Goal: Transaction & Acquisition: Purchase product/service

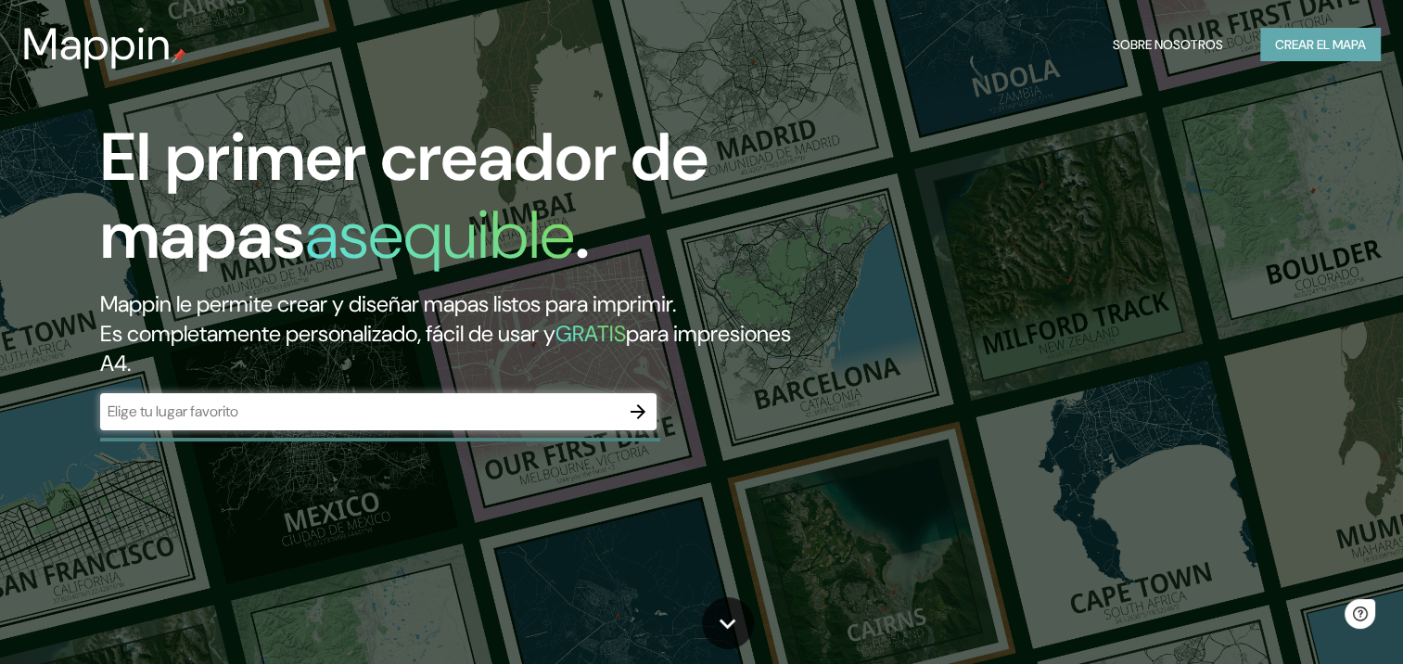
click at [1303, 58] on button "Crear el mapa" at bounding box center [1321, 45] width 121 height 34
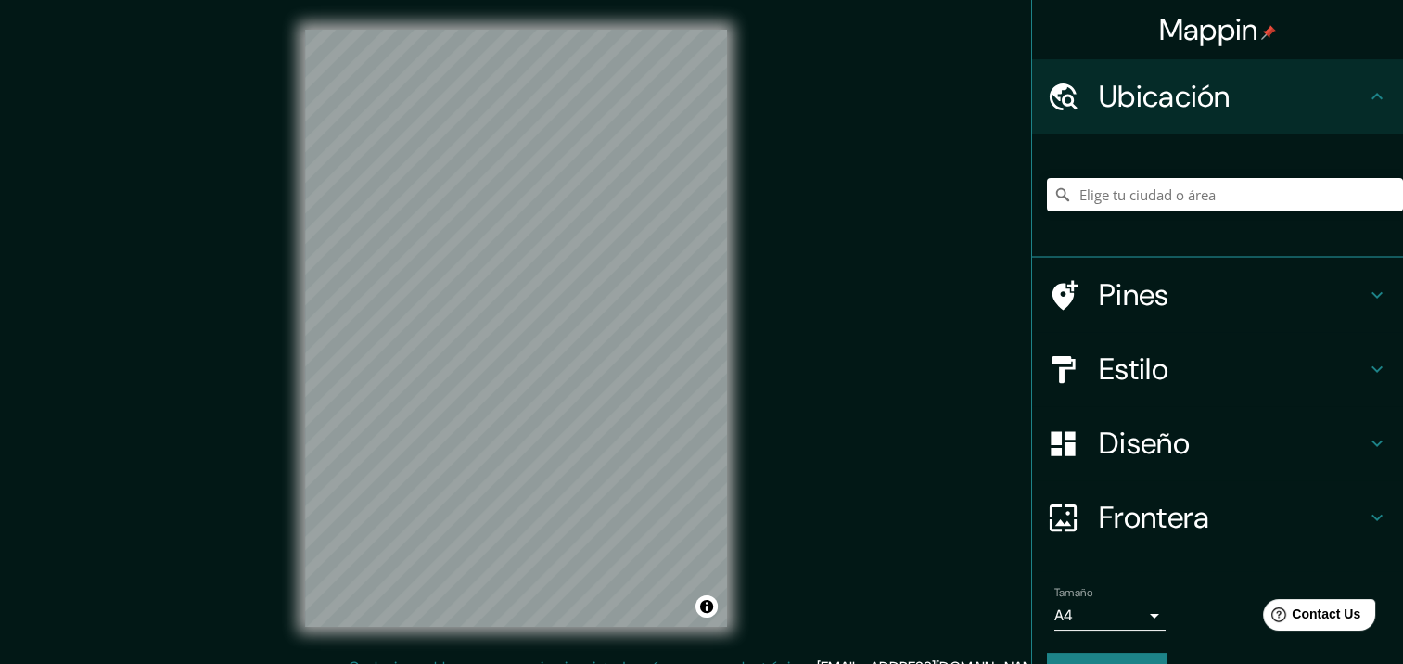
click at [1176, 385] on h4 "Estilo" at bounding box center [1232, 369] width 267 height 37
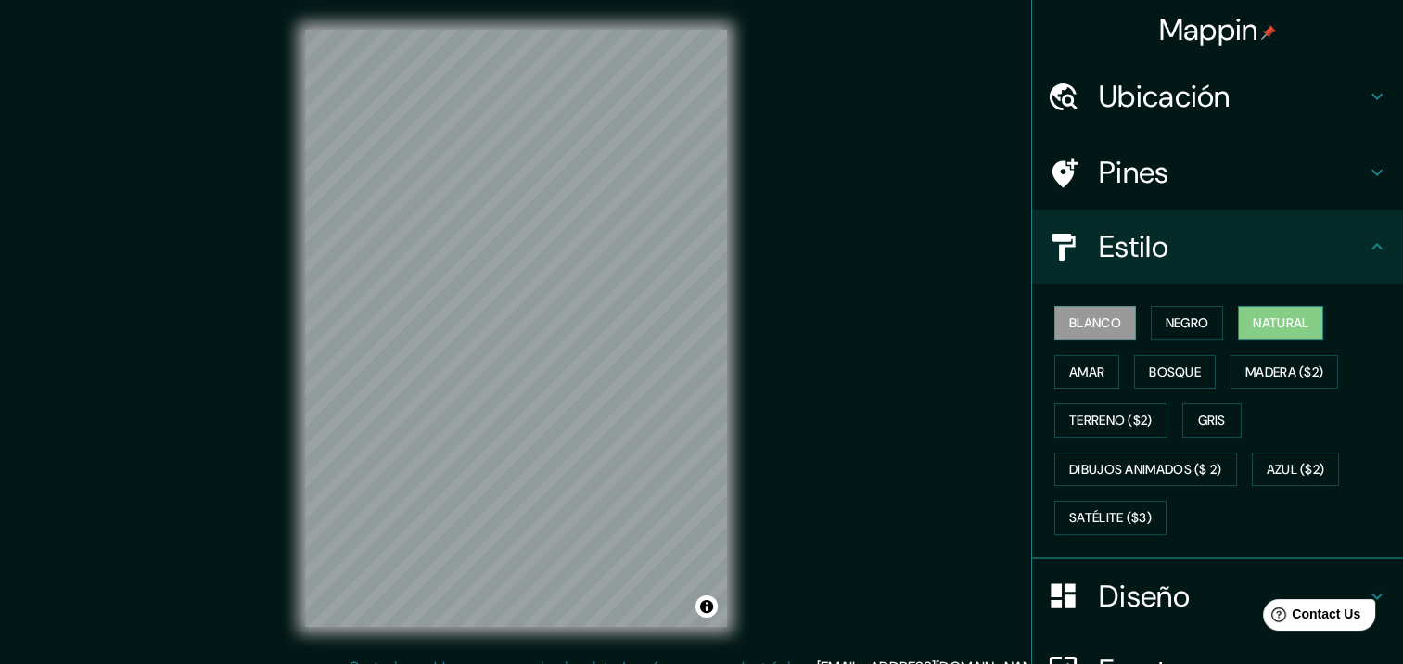
click at [1261, 338] on button "Natural" at bounding box center [1280, 323] width 85 height 34
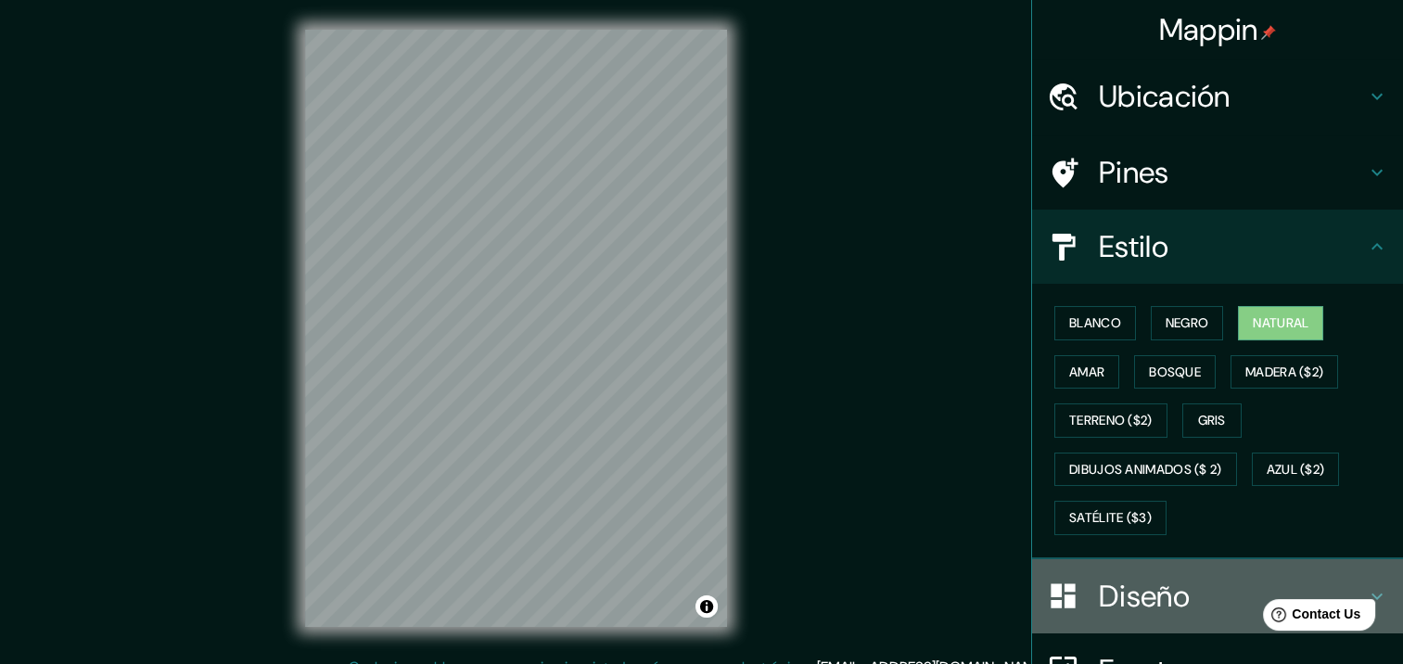
click at [1202, 587] on h4 "Diseño" at bounding box center [1232, 596] width 267 height 37
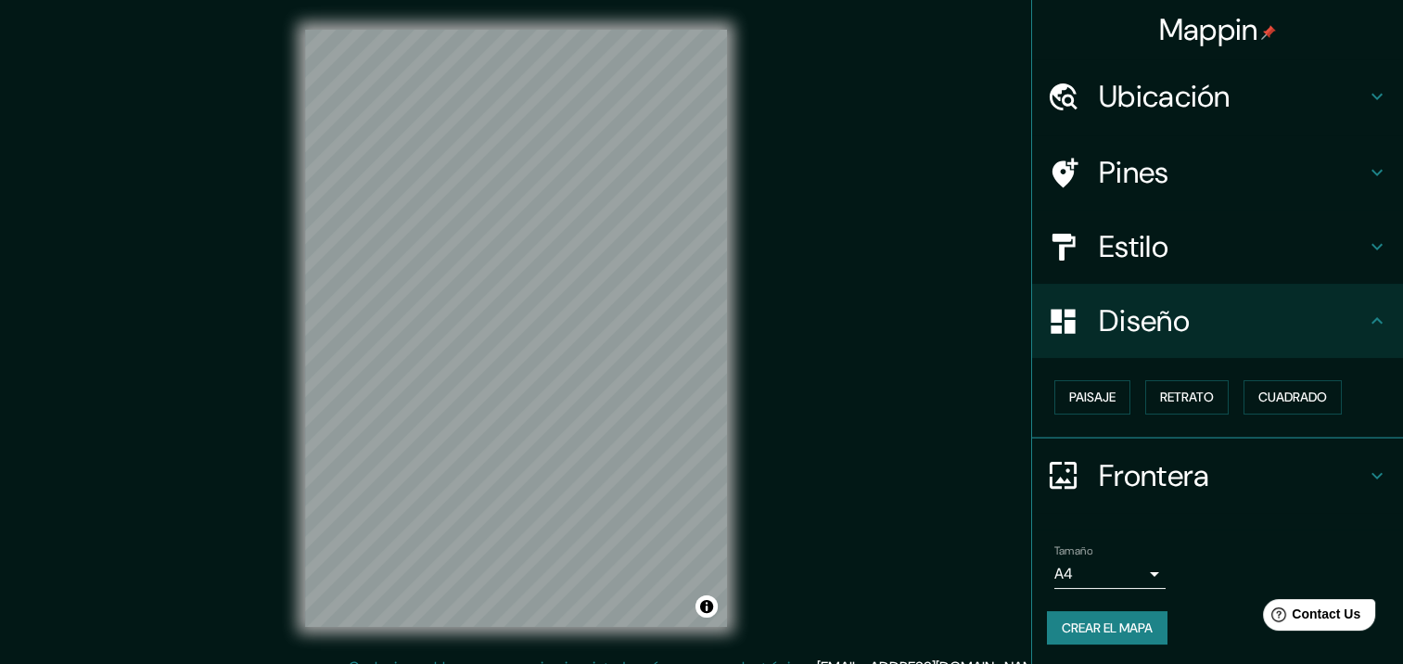
scroll to position [1, 0]
click at [1141, 561] on body "Mappin Ubicación Pines Estilo Diseño Paisaje Retrato Cuadrado Frontera Elige un…" at bounding box center [701, 332] width 1403 height 664
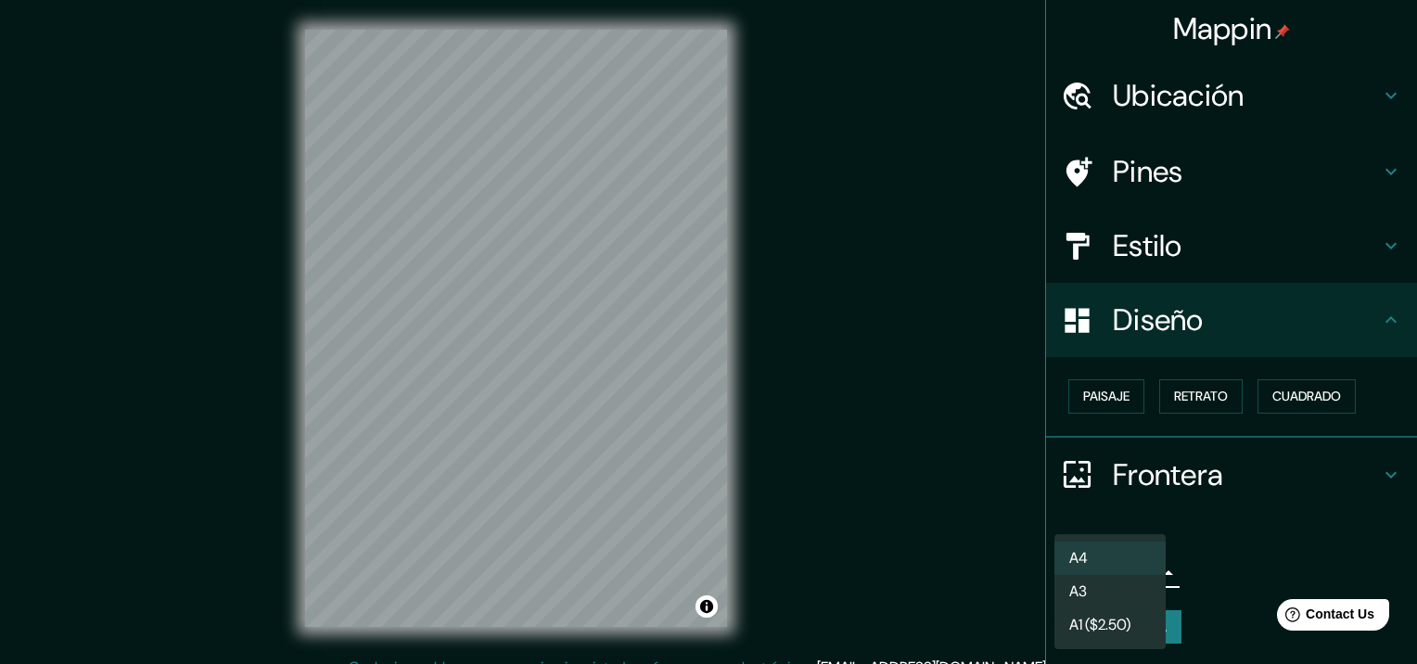
click at [1143, 577] on li "A3" at bounding box center [1110, 591] width 111 height 33
type input "a4"
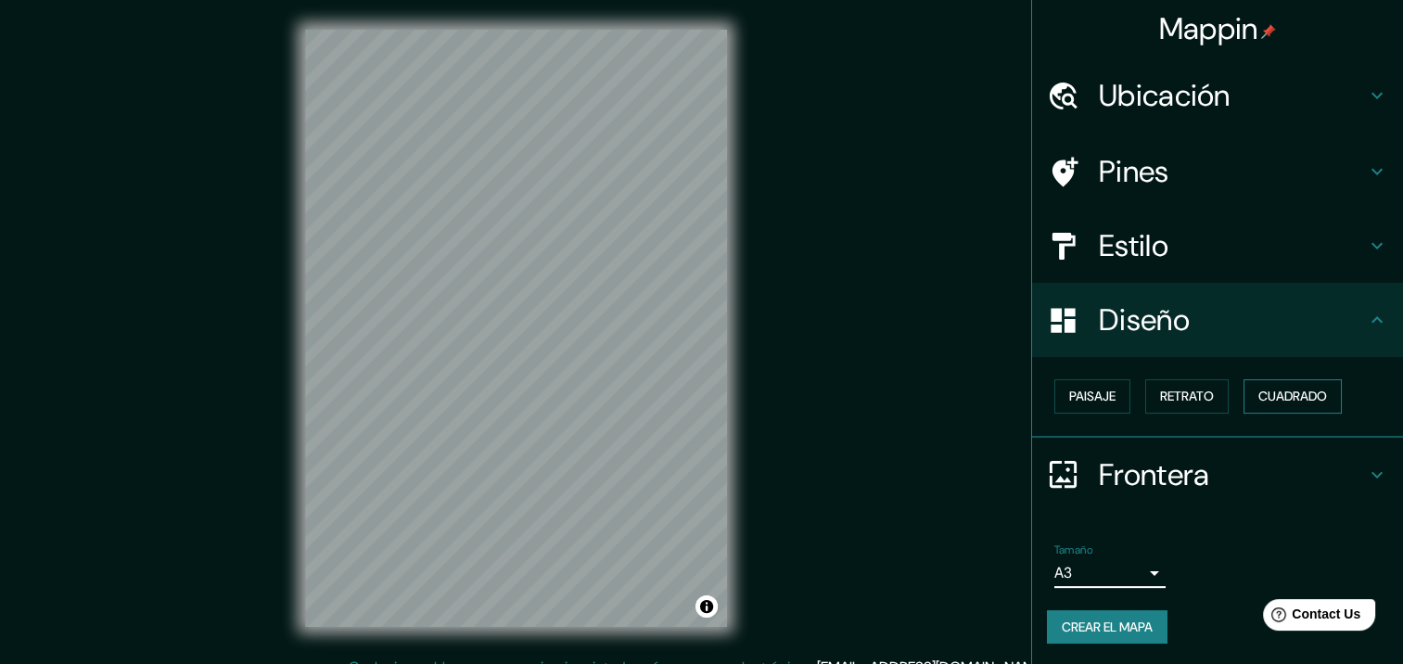
click at [1276, 398] on font "Cuadrado" at bounding box center [1293, 396] width 69 height 23
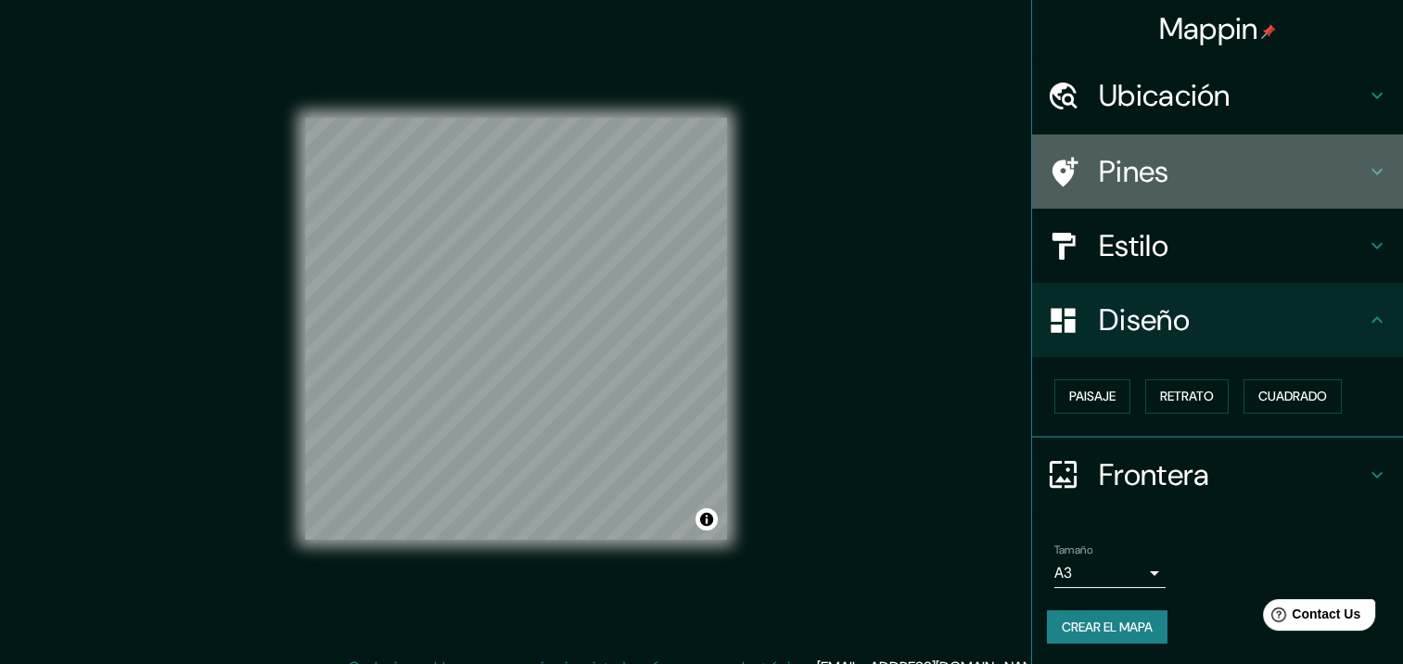
drag, startPoint x: 1158, startPoint y: 174, endPoint x: 1147, endPoint y: 111, distance: 63.9
click at [1157, 174] on h4 "Pines" at bounding box center [1232, 171] width 267 height 37
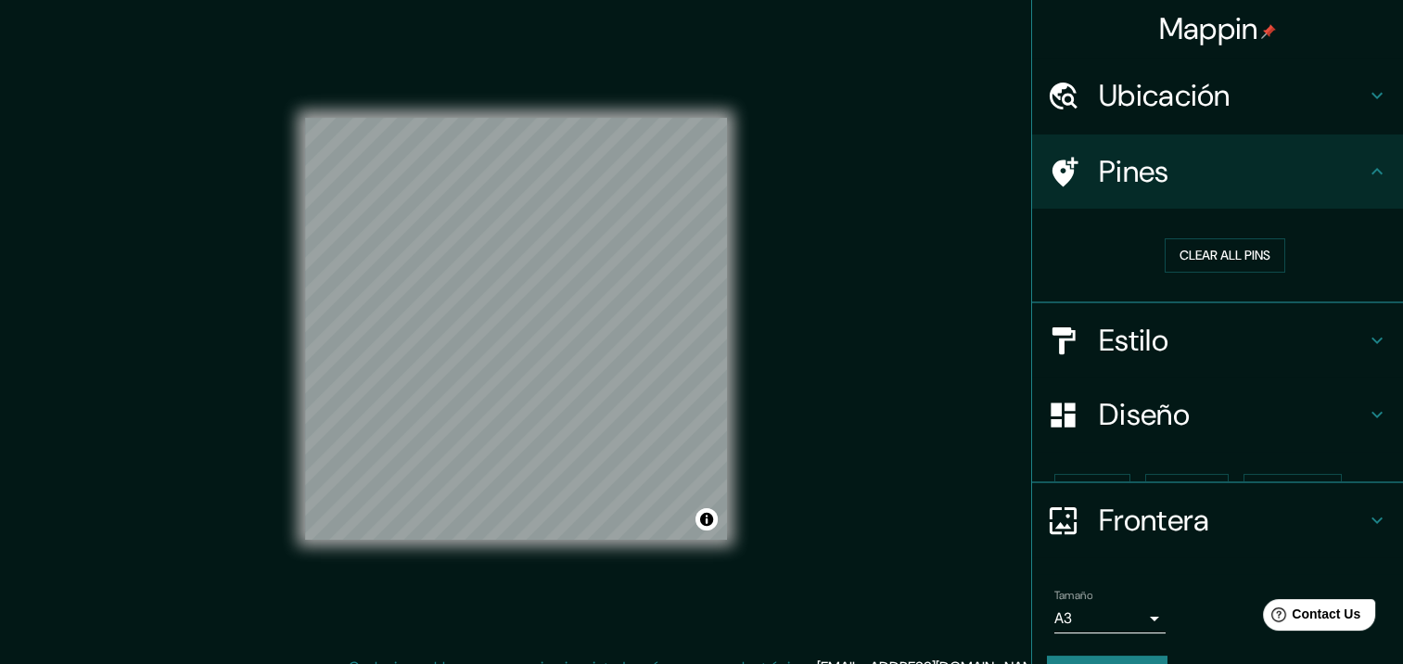
click at [1147, 98] on h4 "Ubicación" at bounding box center [1232, 95] width 267 height 37
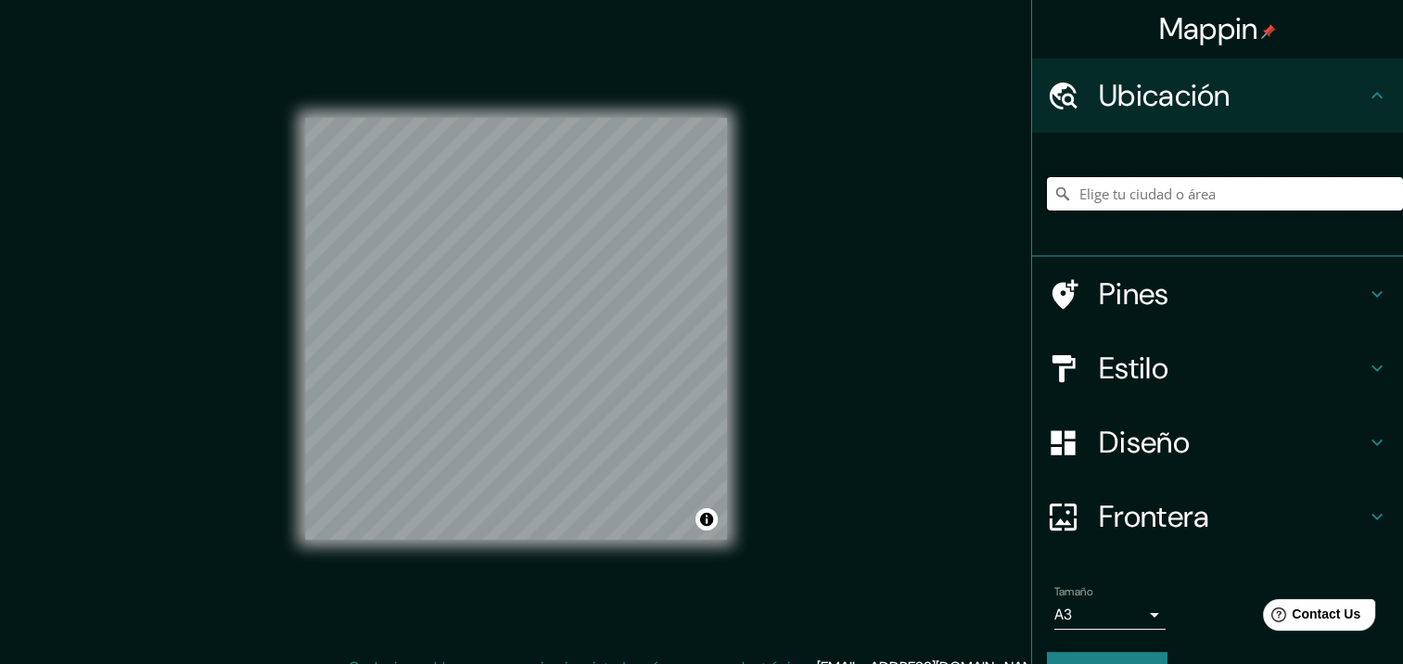
click at [1190, 202] on input "Elige tu ciudad o área" at bounding box center [1225, 193] width 356 height 33
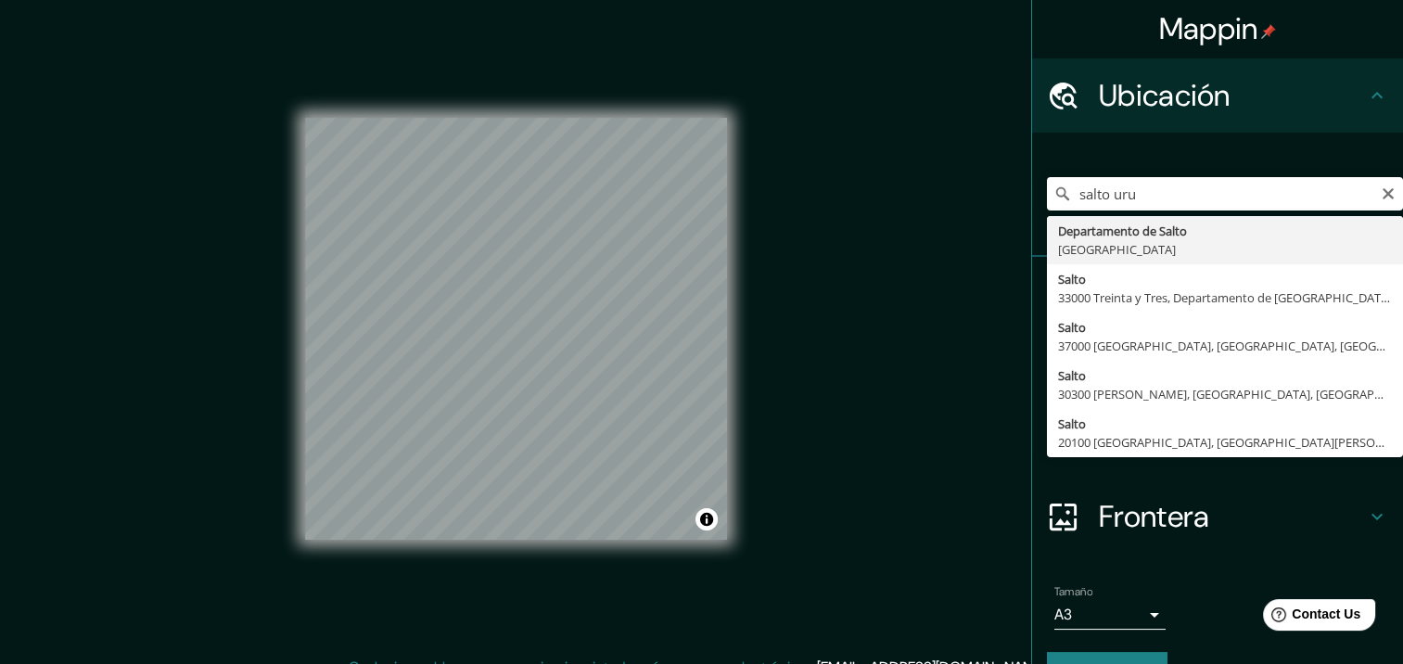
type input "[GEOGRAPHIC_DATA][PERSON_NAME], [GEOGRAPHIC_DATA]"
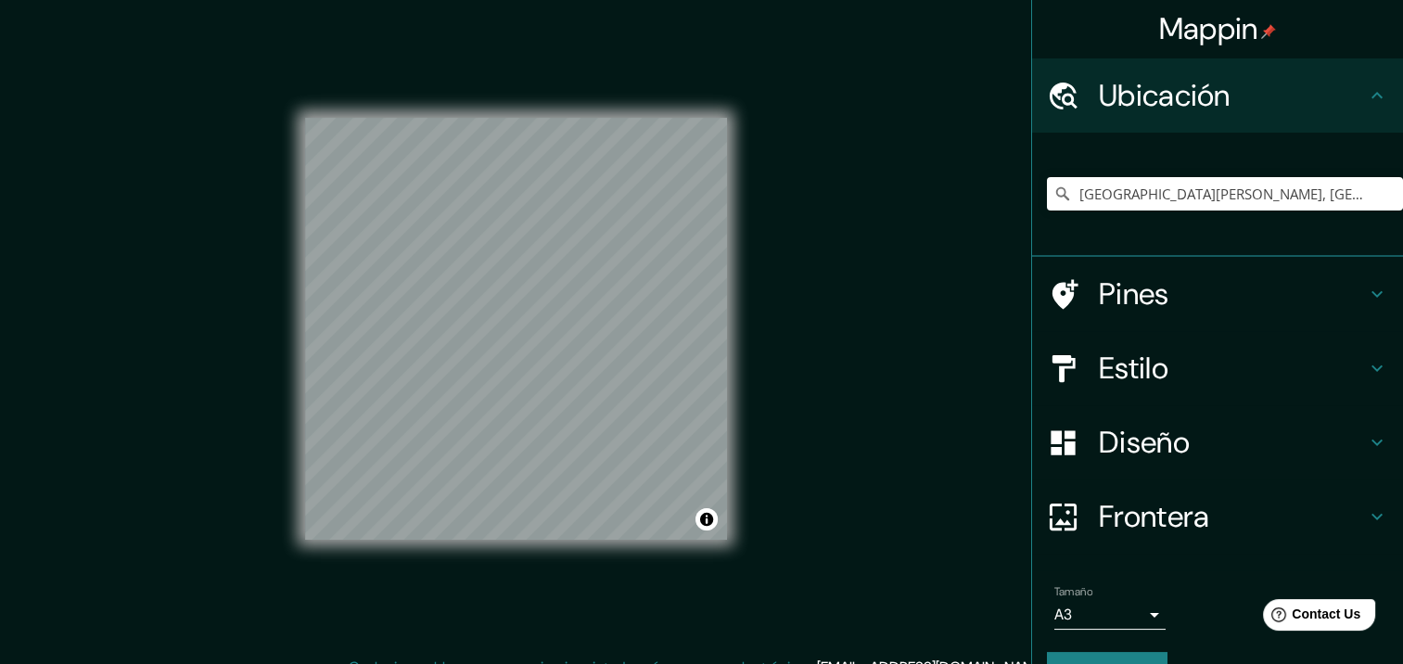
click at [493, 569] on div "© Mapbox © OpenStreetMap Improve this map" at bounding box center [516, 328] width 422 height 597
click at [749, 52] on div "© Mapbox © OpenStreetMap Improve this map" at bounding box center [515, 328] width 481 height 657
click at [580, 105] on div "© Mapbox © OpenStreetMap Improve this map" at bounding box center [516, 328] width 422 height 597
click at [460, 37] on div "© Mapbox © OpenStreetMap Improve this map" at bounding box center [516, 328] width 422 height 597
click at [536, 540] on div "© Mapbox © OpenStreetMap Improve this map" at bounding box center [516, 328] width 422 height 597
